Goal: Task Accomplishment & Management: Manage account settings

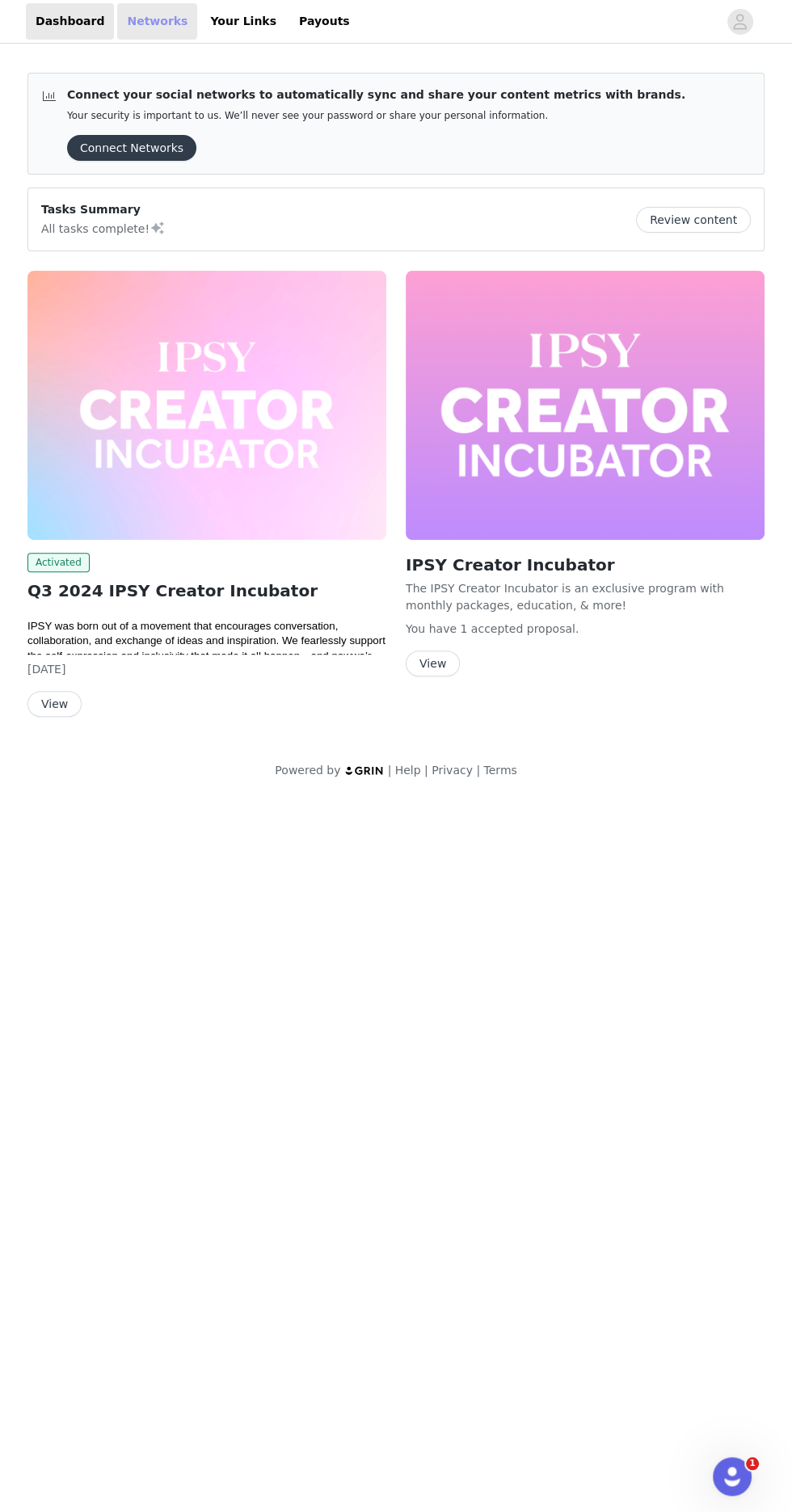
click at [134, 17] on link "Networks" at bounding box center [157, 22] width 80 height 36
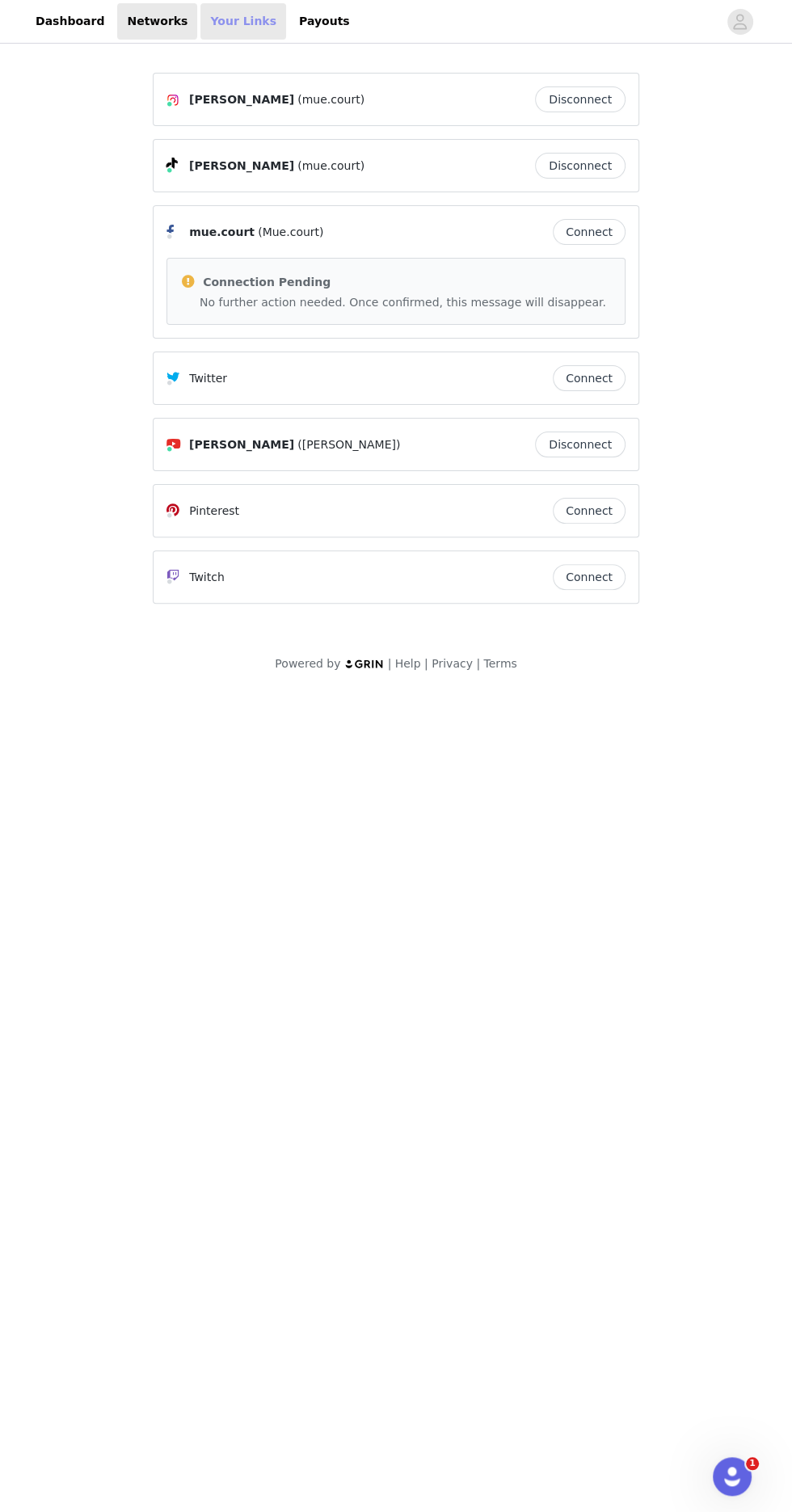
click at [211, 23] on link "Your Links" at bounding box center [243, 22] width 86 height 36
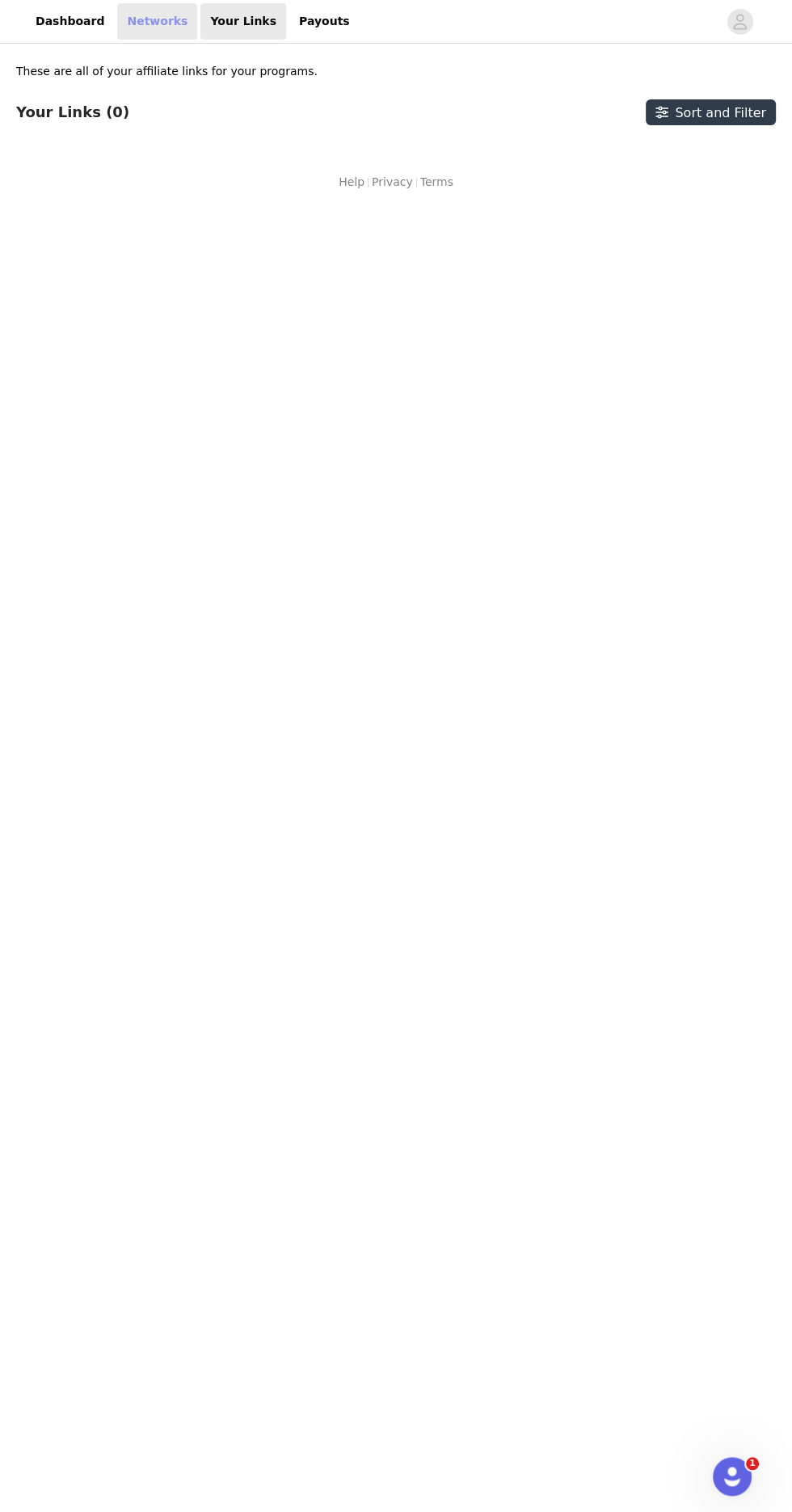
click at [133, 27] on link "Networks" at bounding box center [157, 22] width 80 height 36
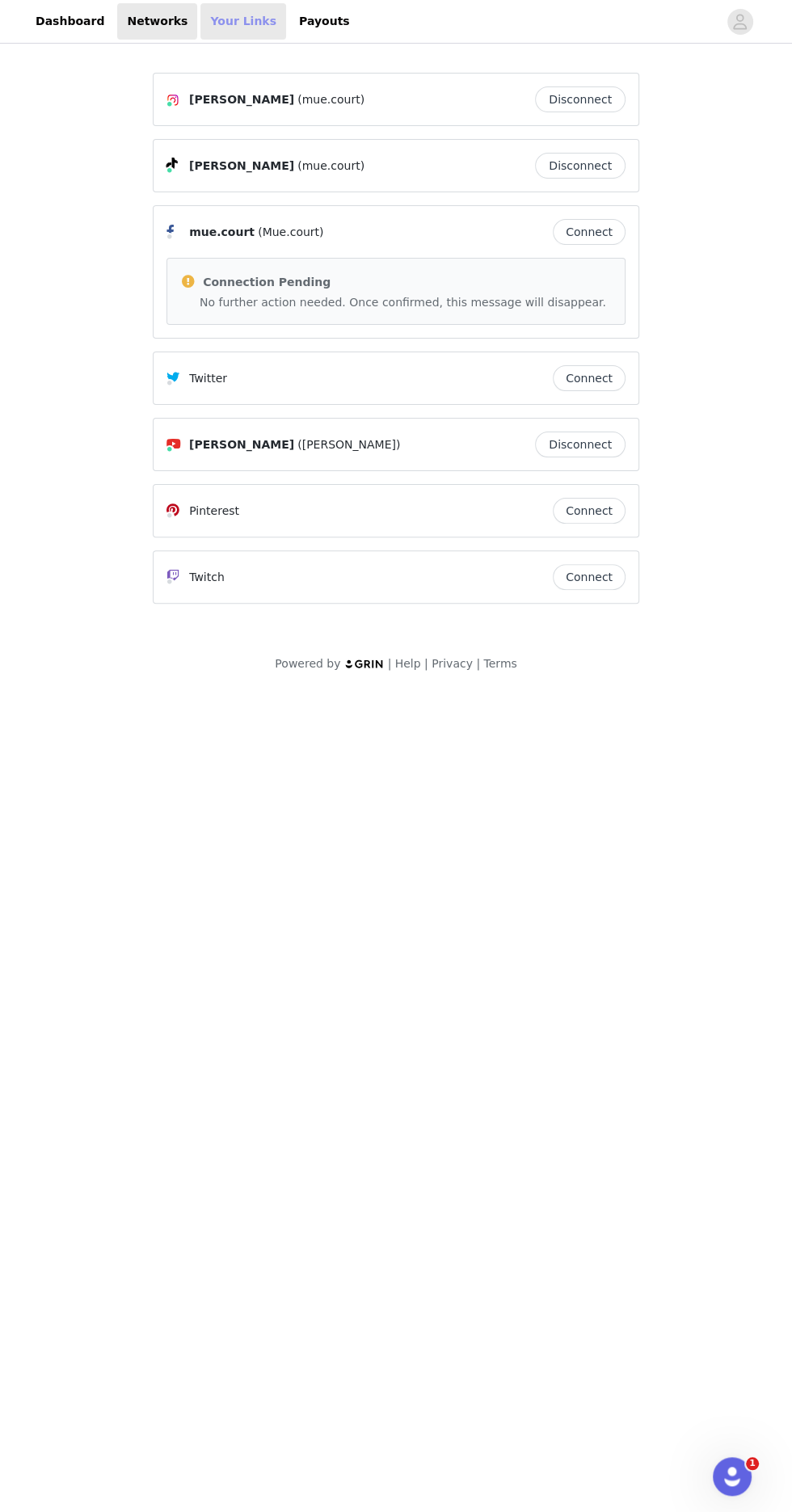
click at [230, 29] on link "Your Links" at bounding box center [243, 22] width 86 height 36
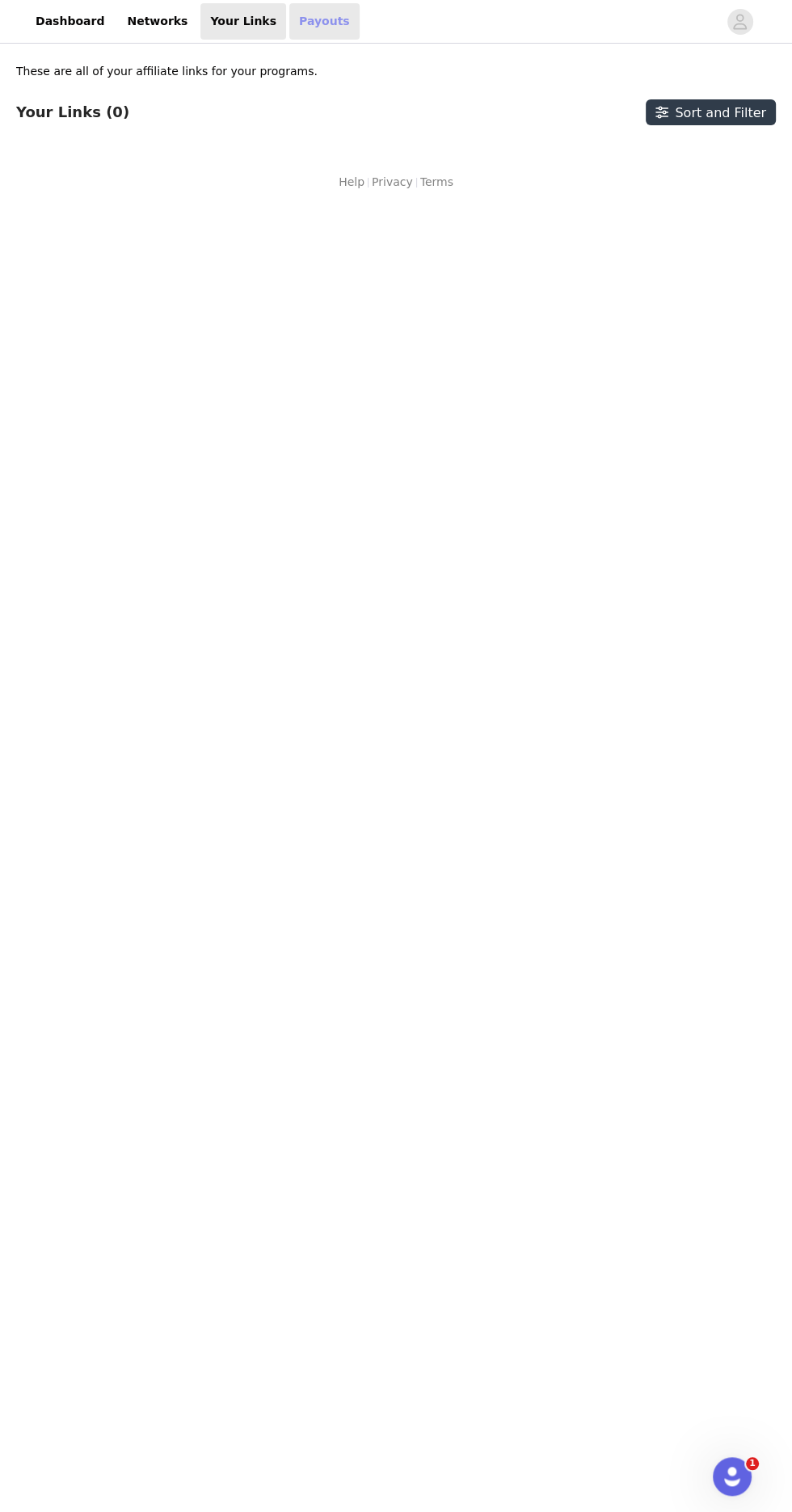
click at [309, 37] on link "Payouts" at bounding box center [324, 22] width 70 height 36
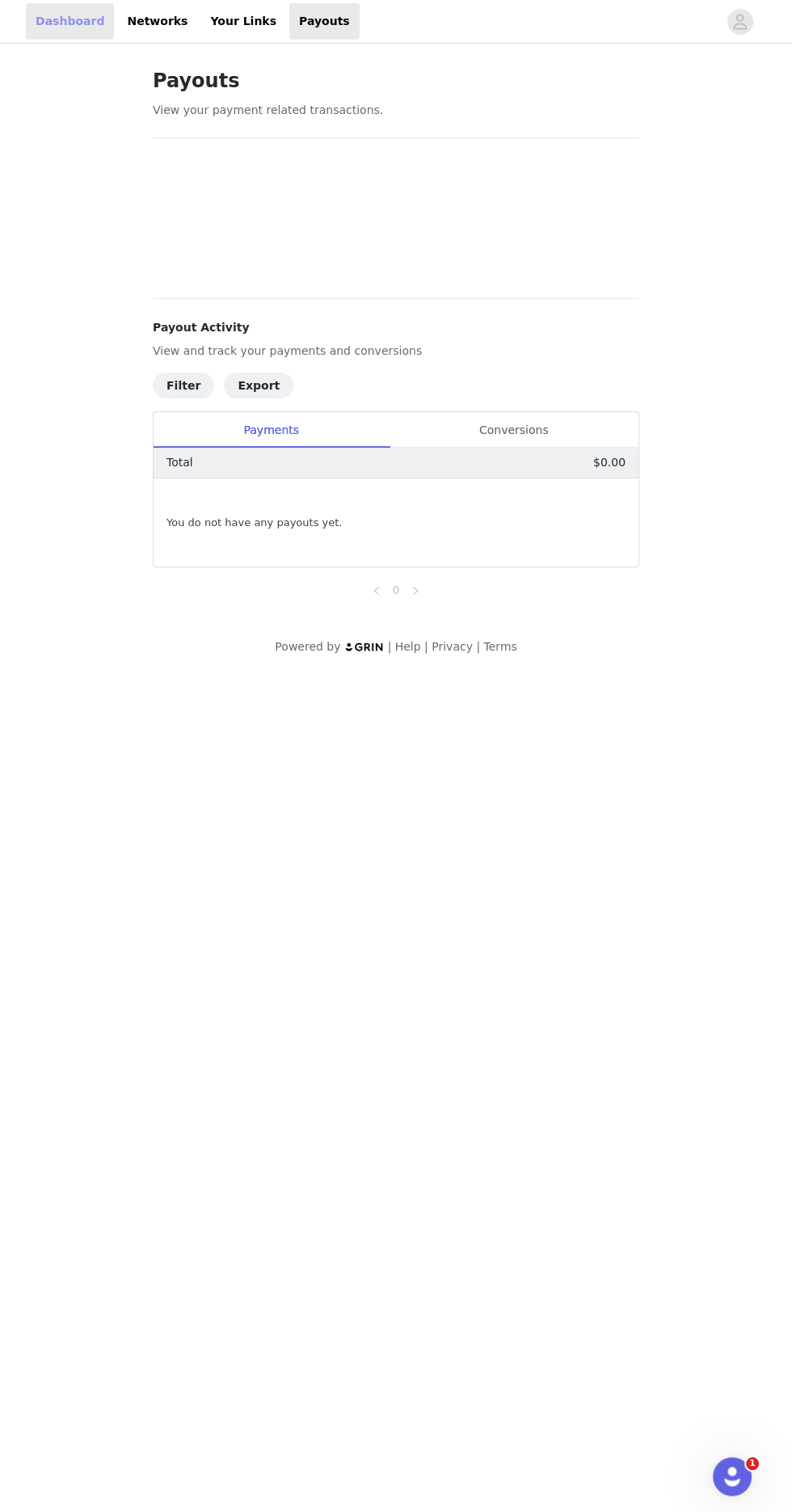
click at [46, 25] on link "Dashboard" at bounding box center [70, 22] width 88 height 36
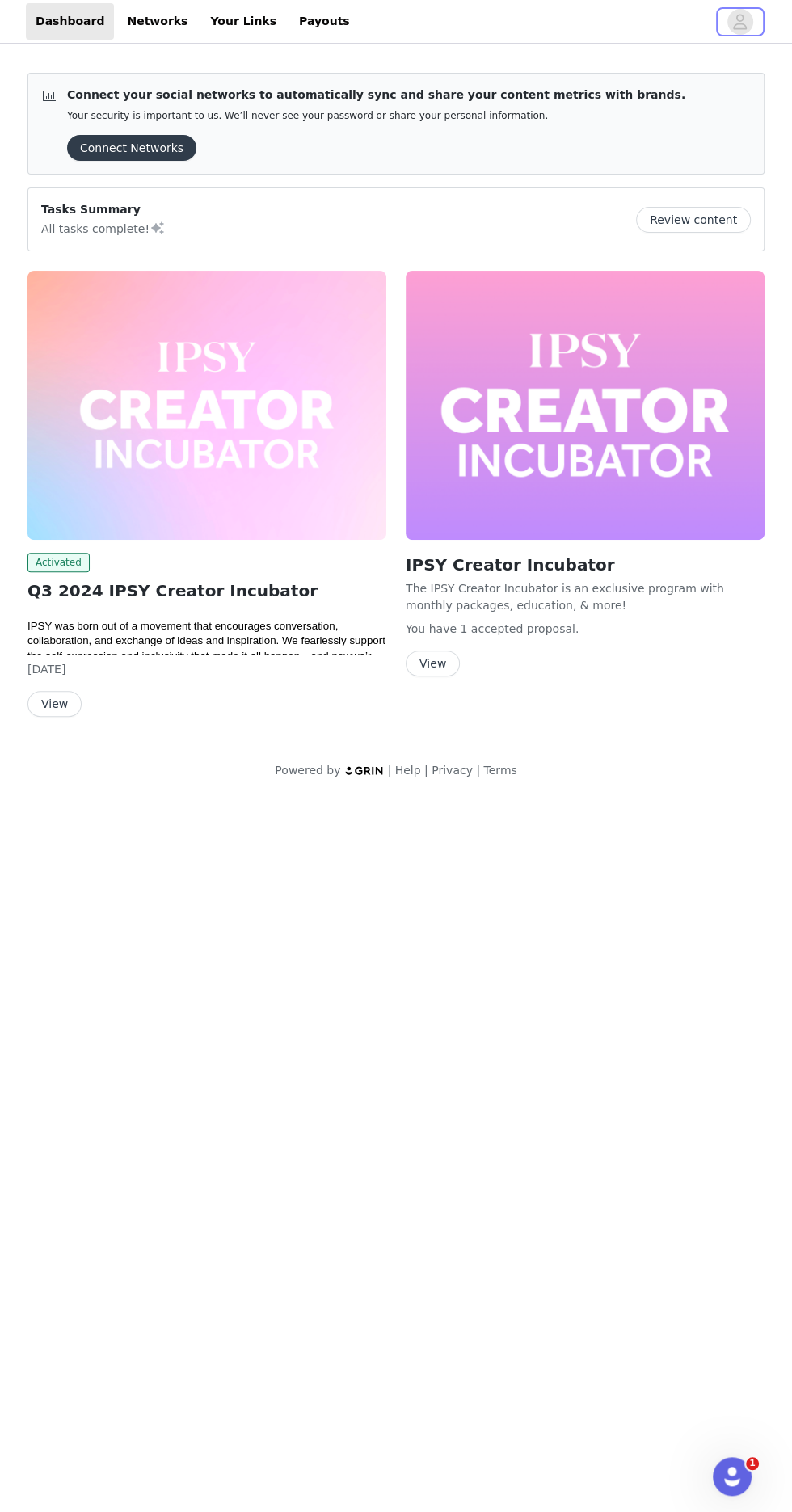
click at [750, 22] on span "button" at bounding box center [740, 22] width 26 height 26
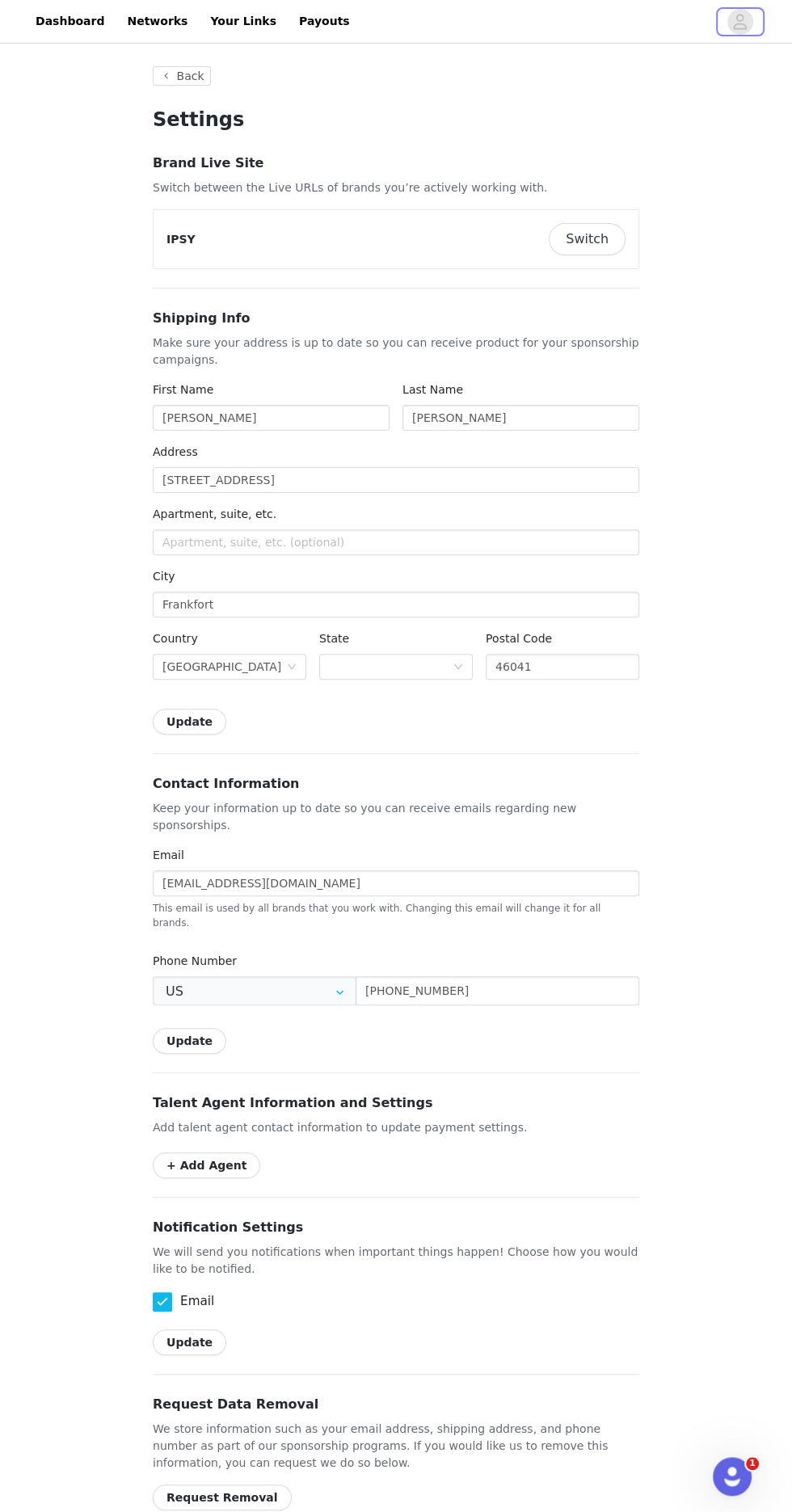
type input "+1 ([GEOGRAPHIC_DATA])"
